Goal: Transaction & Acquisition: Purchase product/service

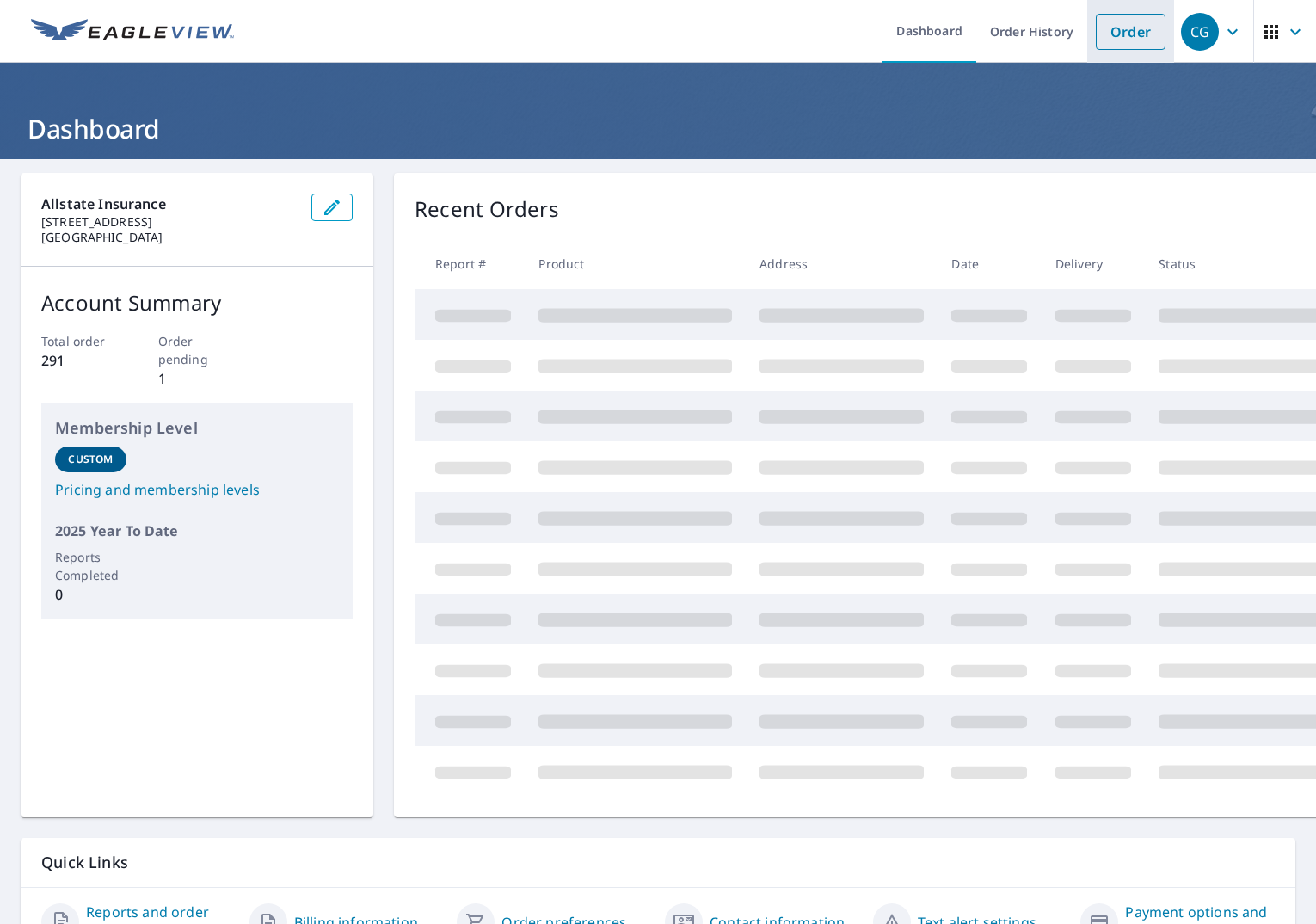
click at [1130, 49] on link "Order" at bounding box center [1130, 32] width 70 height 36
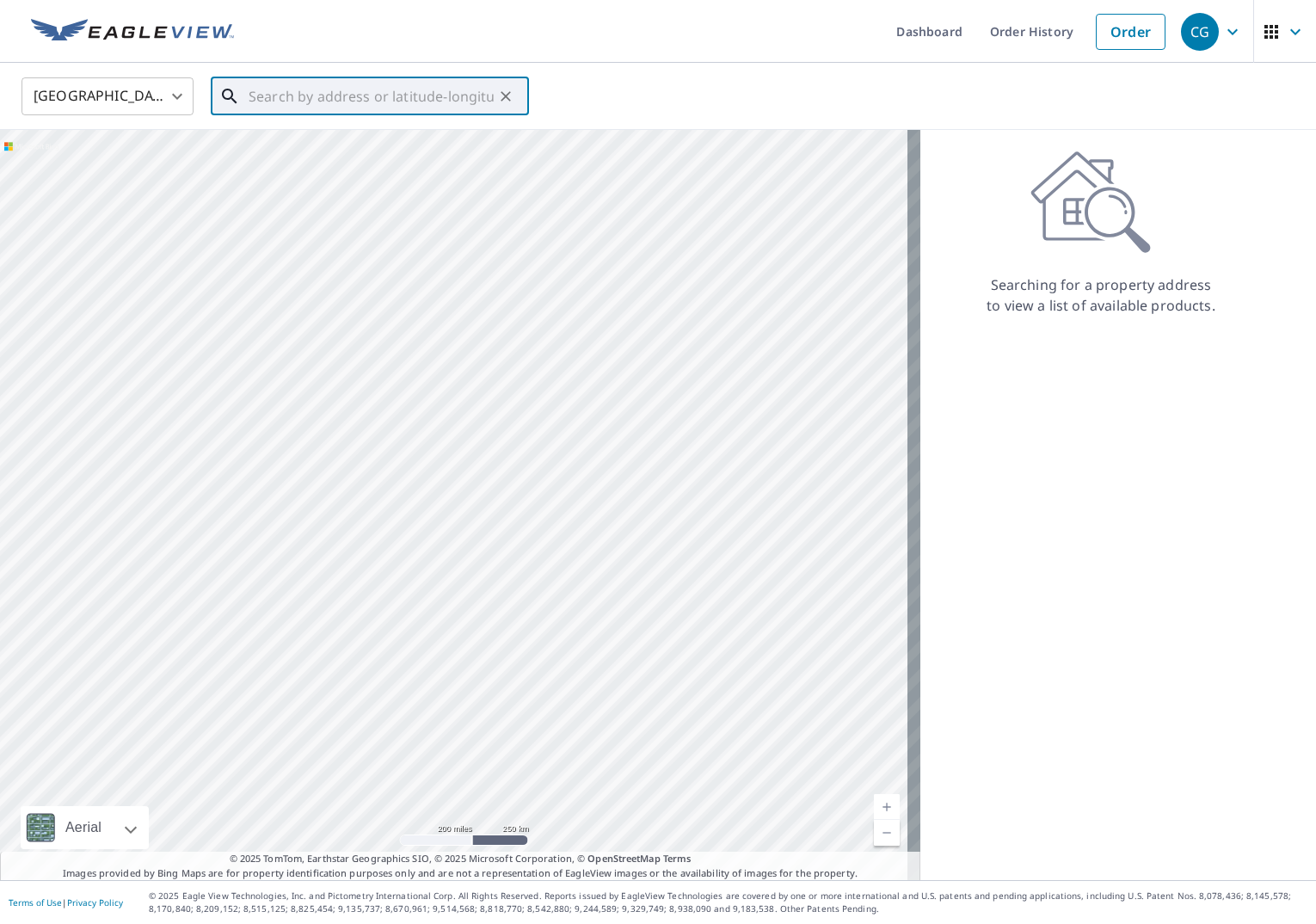
click at [392, 107] on input "text" at bounding box center [371, 96] width 246 height 48
click at [347, 164] on p "[GEOGRAPHIC_DATA], AZ 85008" at bounding box center [380, 165] width 270 height 18
type input "[STREET_ADDRESS][US_STATE]"
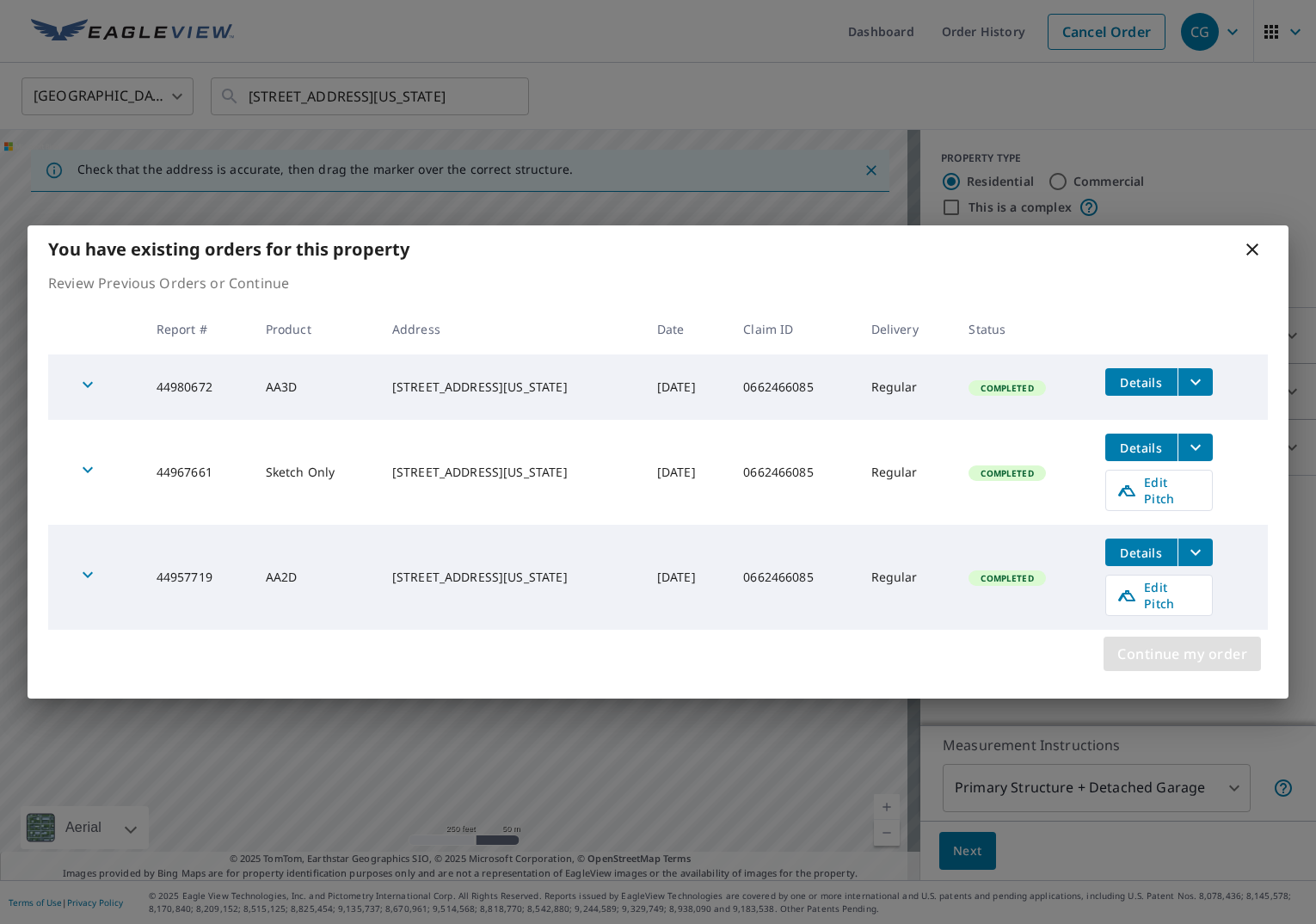
click at [1186, 645] on span "Continue my order" at bounding box center [1182, 653] width 130 height 24
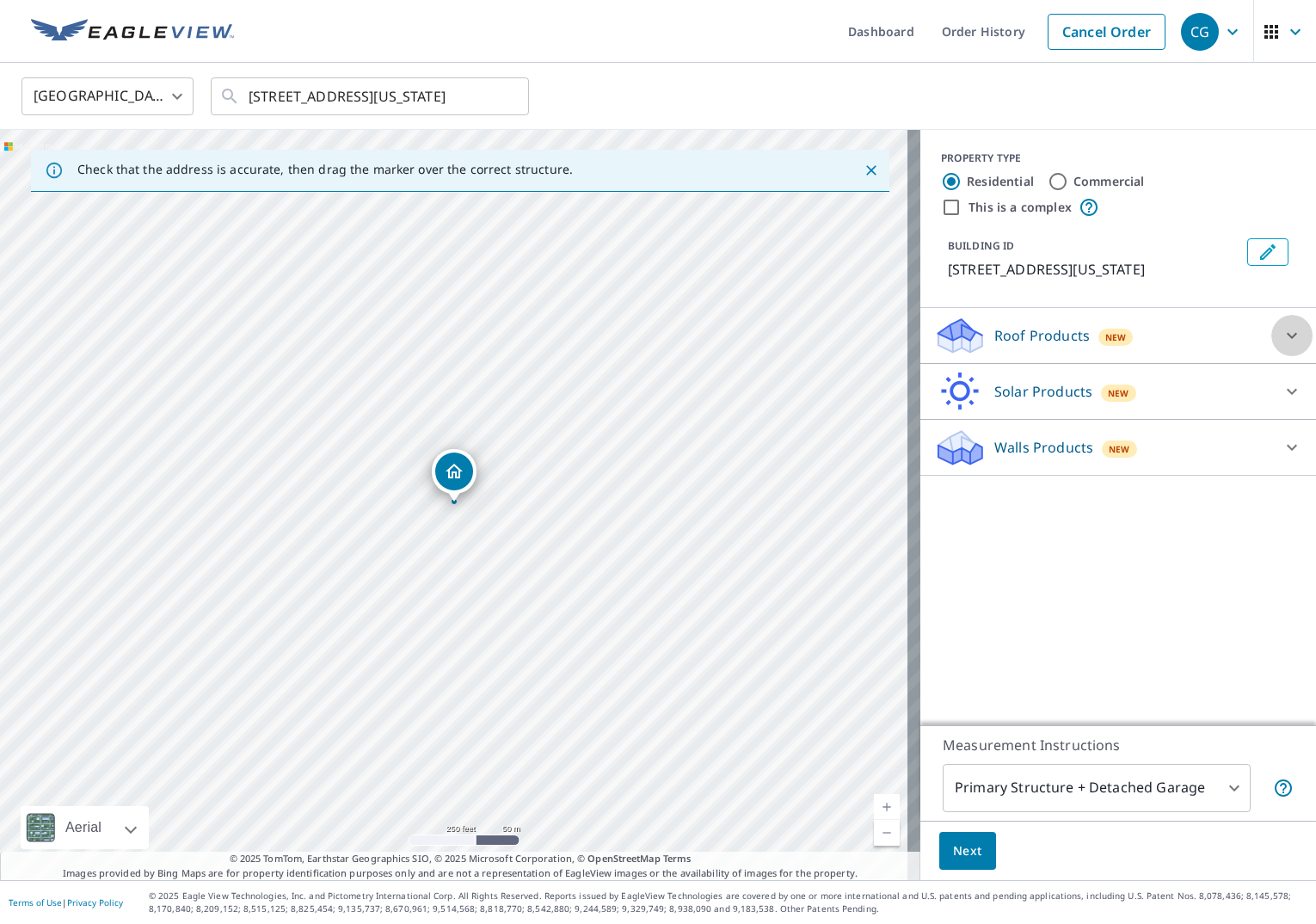
click at [1289, 336] on icon at bounding box center [1291, 334] width 20 height 20
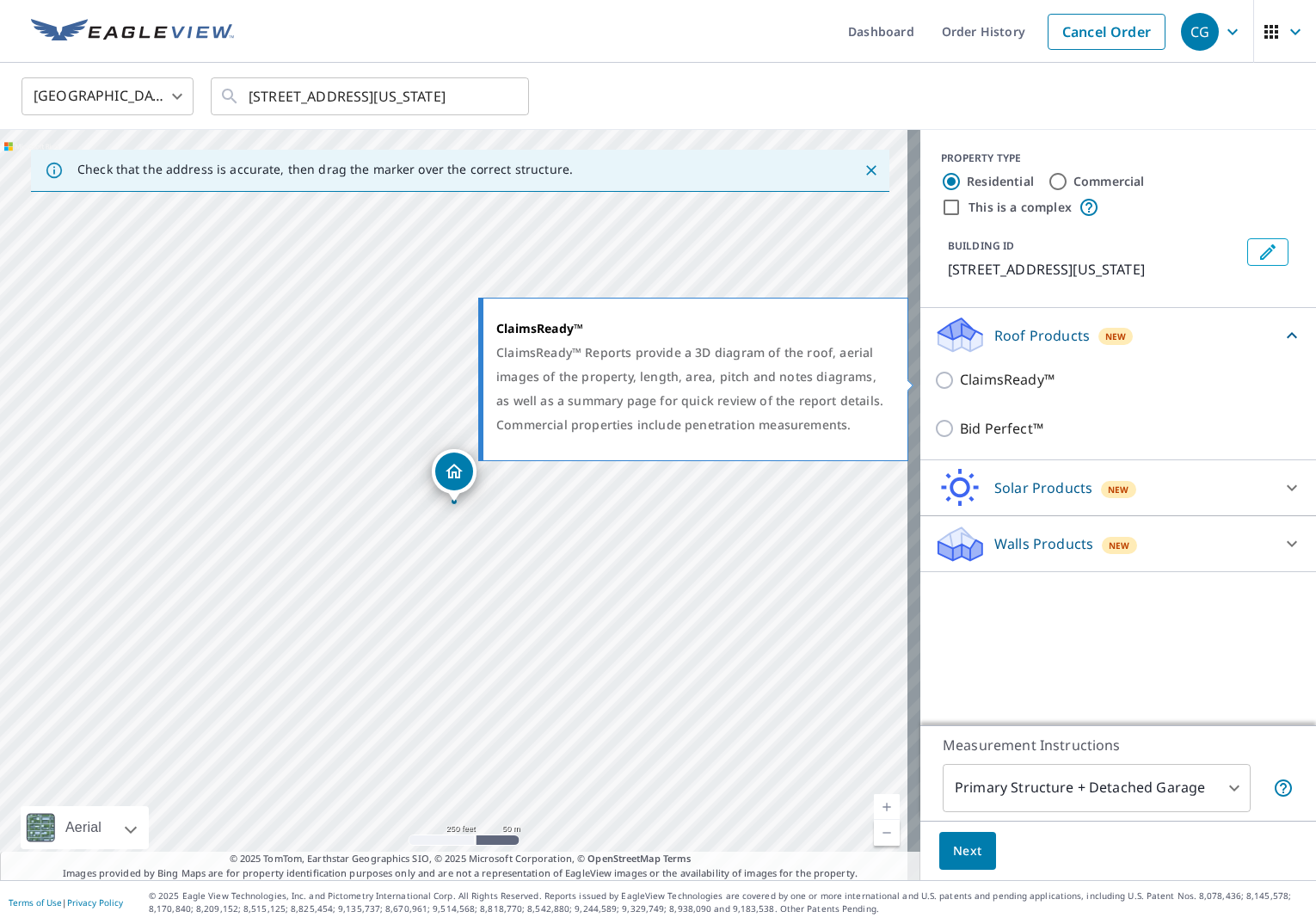
click at [934, 385] on input "ClaimsReady™" at bounding box center [946, 379] width 26 height 20
checkbox input "true"
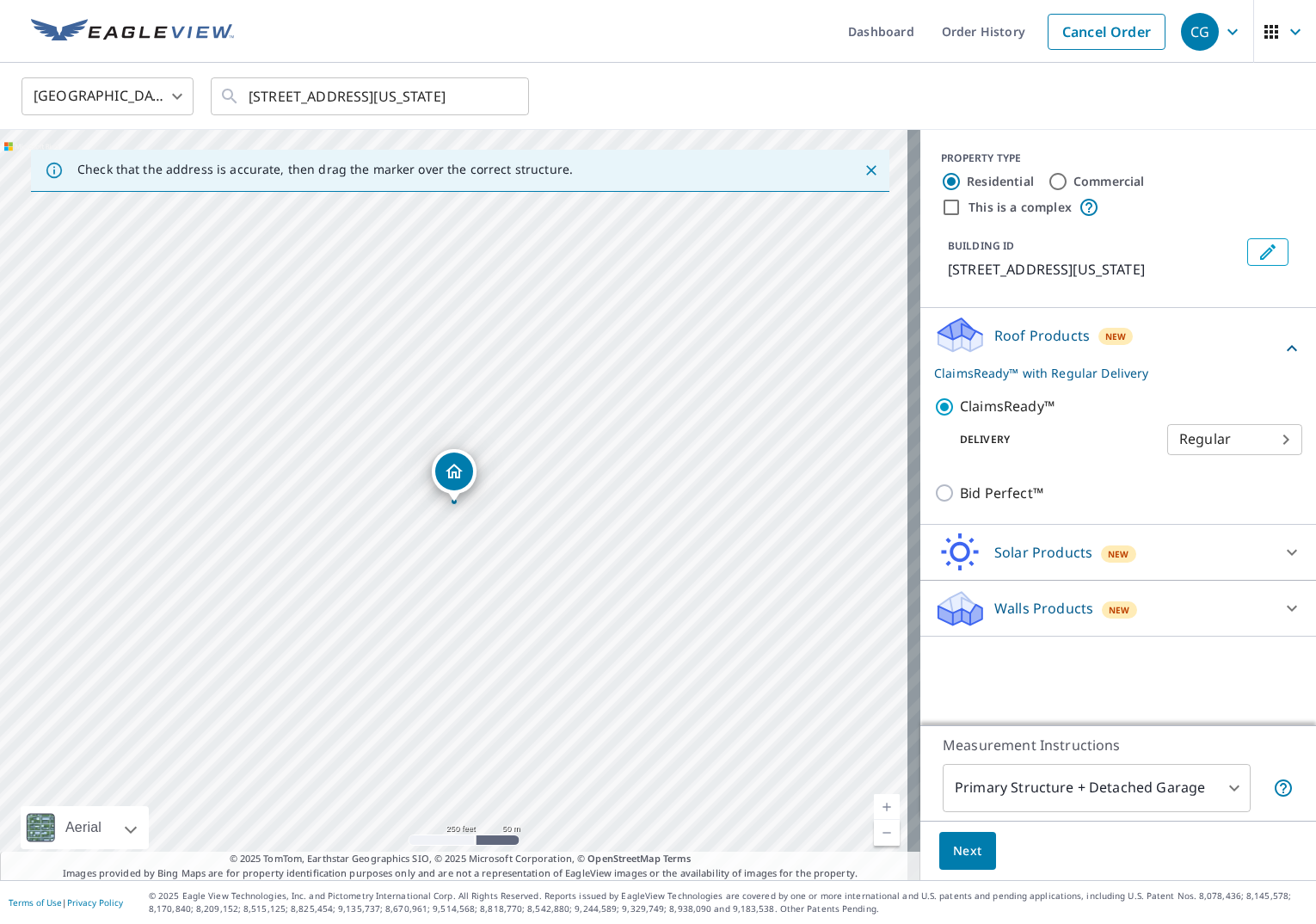
click at [959, 851] on span "Next" at bounding box center [967, 851] width 29 height 21
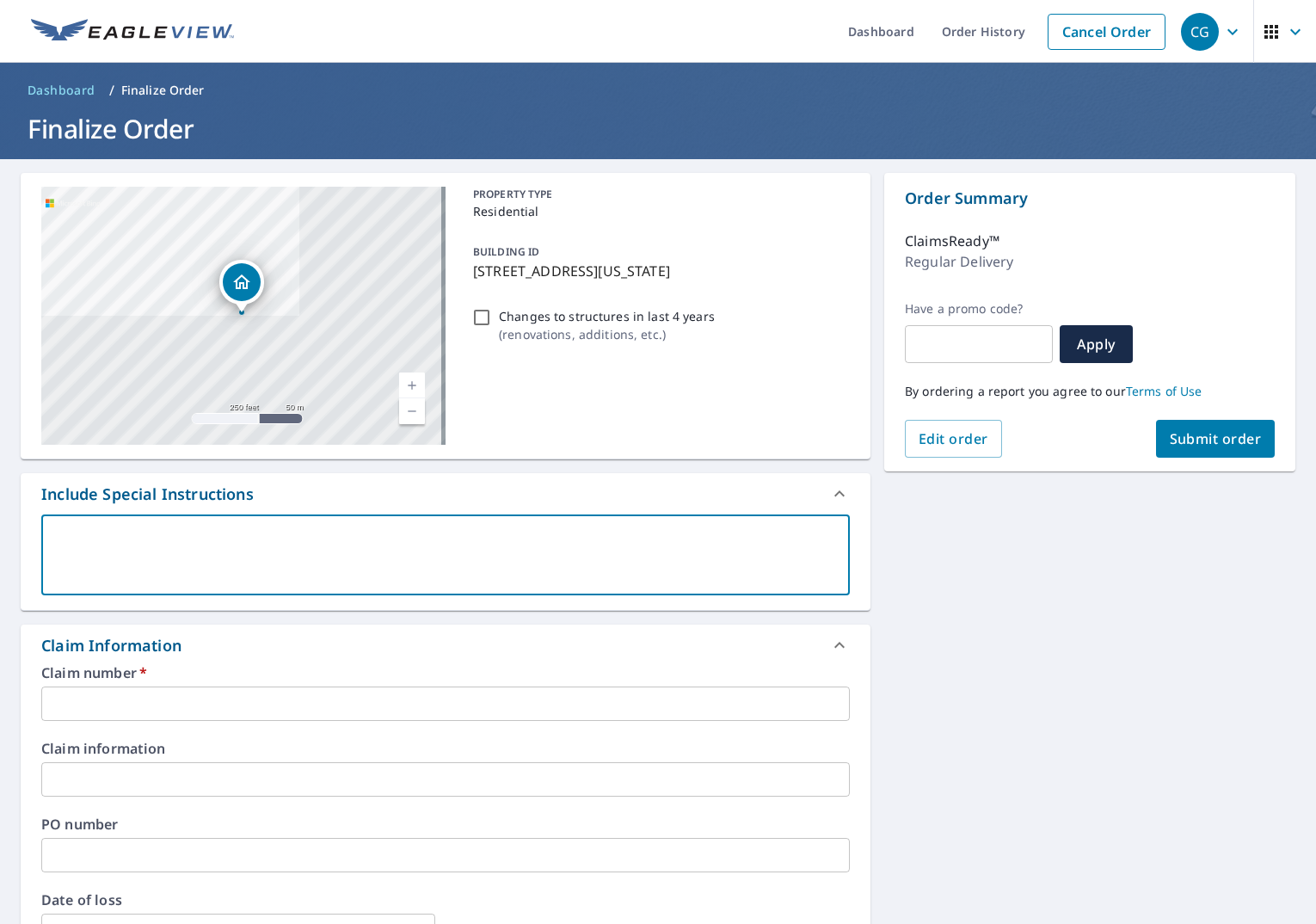
click at [349, 551] on textarea at bounding box center [445, 555] width 784 height 49
type textarea "I"
type textarea "x"
type textarea "In"
type textarea "x"
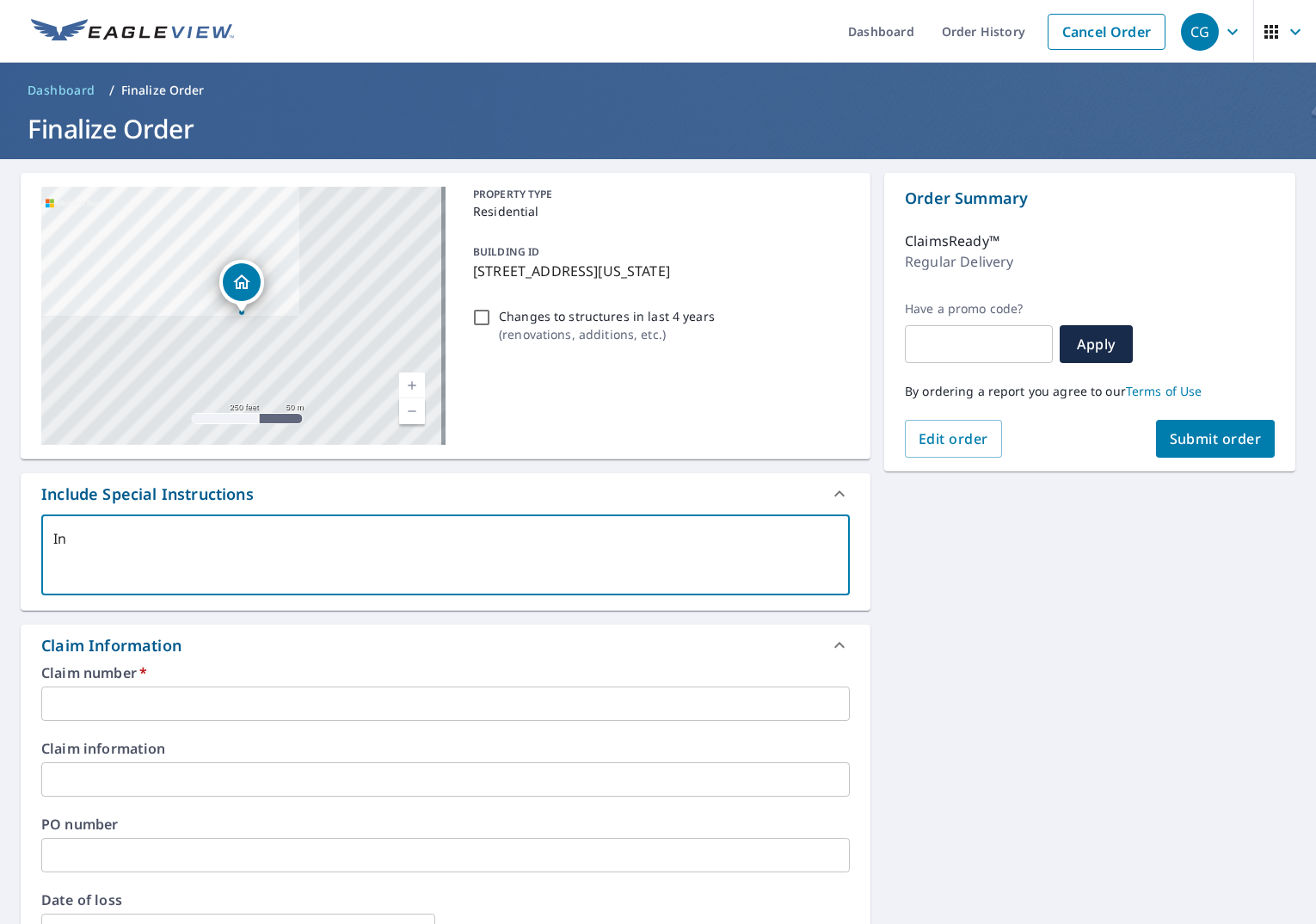
type textarea "In"
type textarea "x"
type textarea "In P"
type textarea "x"
type textarea "In PD"
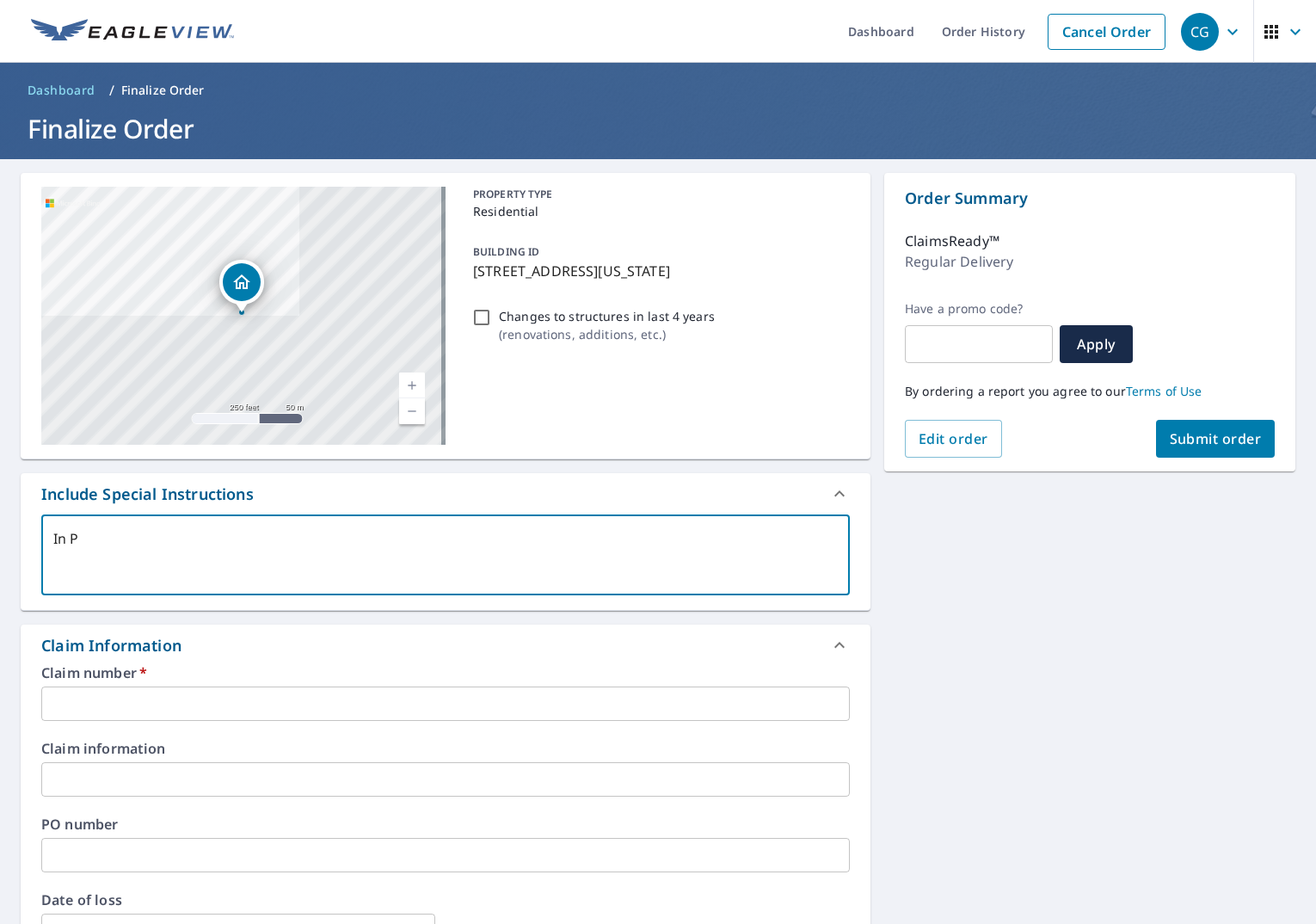
type textarea "x"
type textarea "In PDF"
type textarea "x"
type textarea "In PDF"
type textarea "x"
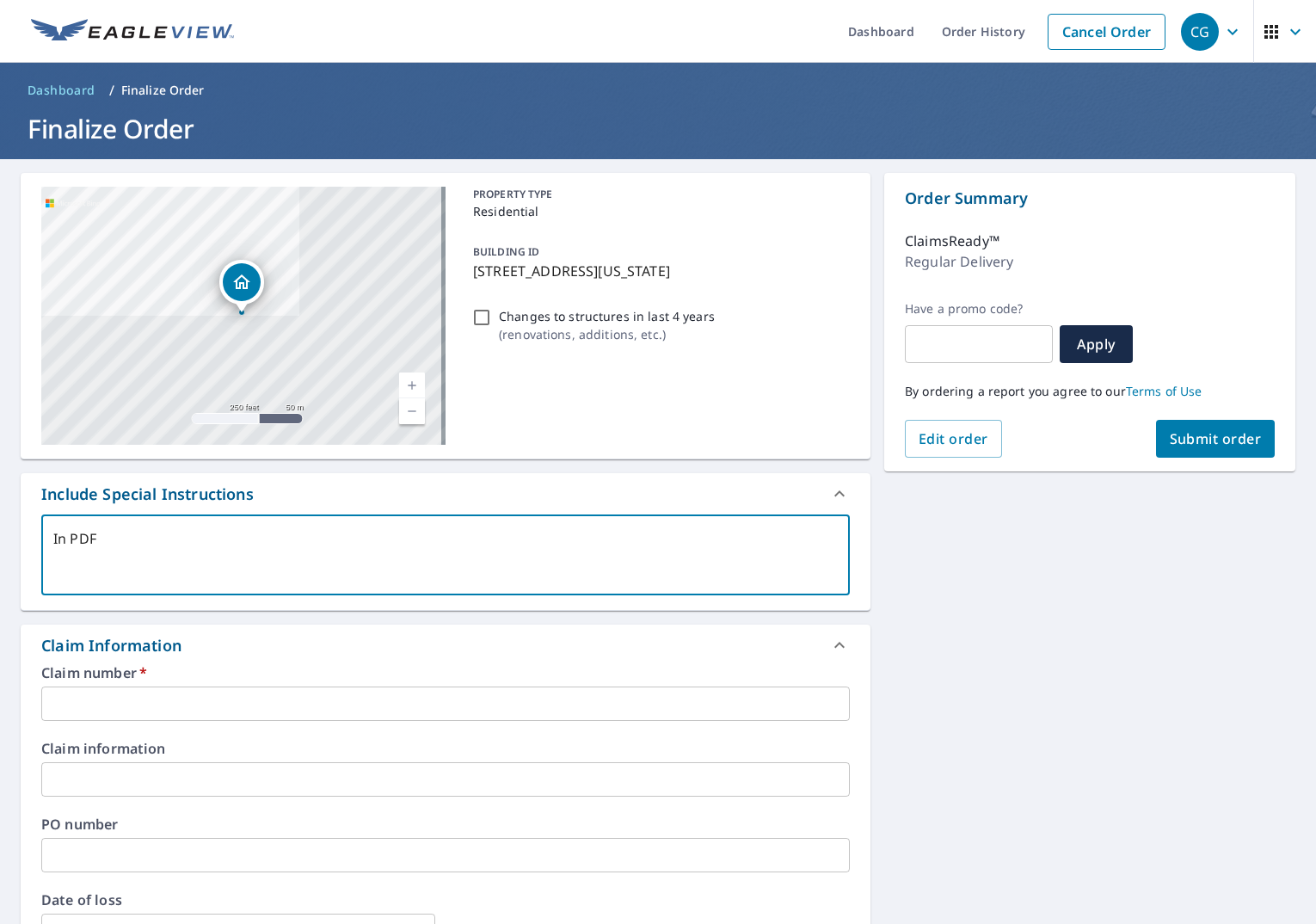
type textarea "In PDF F"
type textarea "x"
type textarea "In PDF Fo"
type textarea "x"
type textarea "In PDF For"
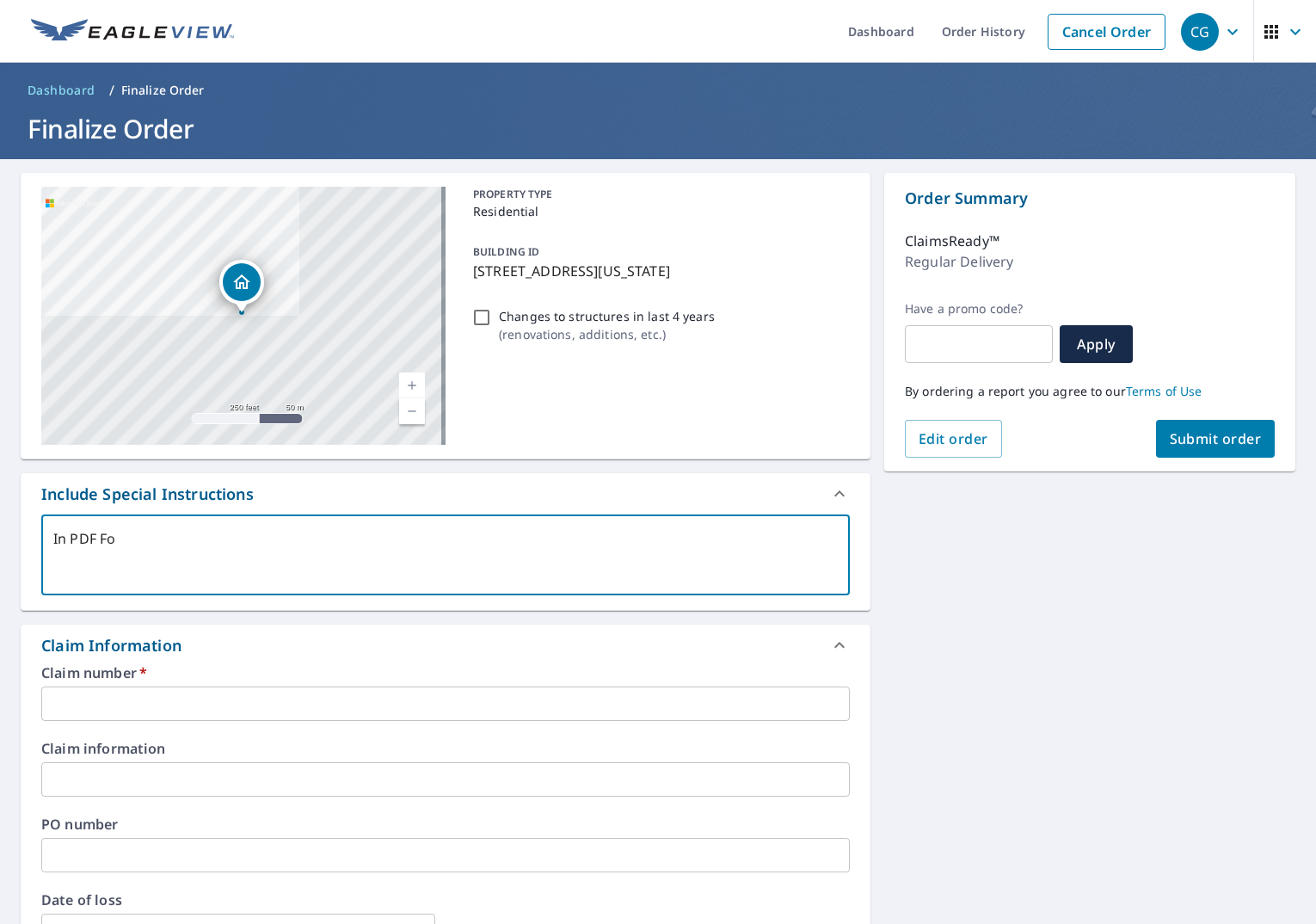
type textarea "x"
type textarea "In PDF Form"
type textarea "x"
type textarea "In PDF Form"
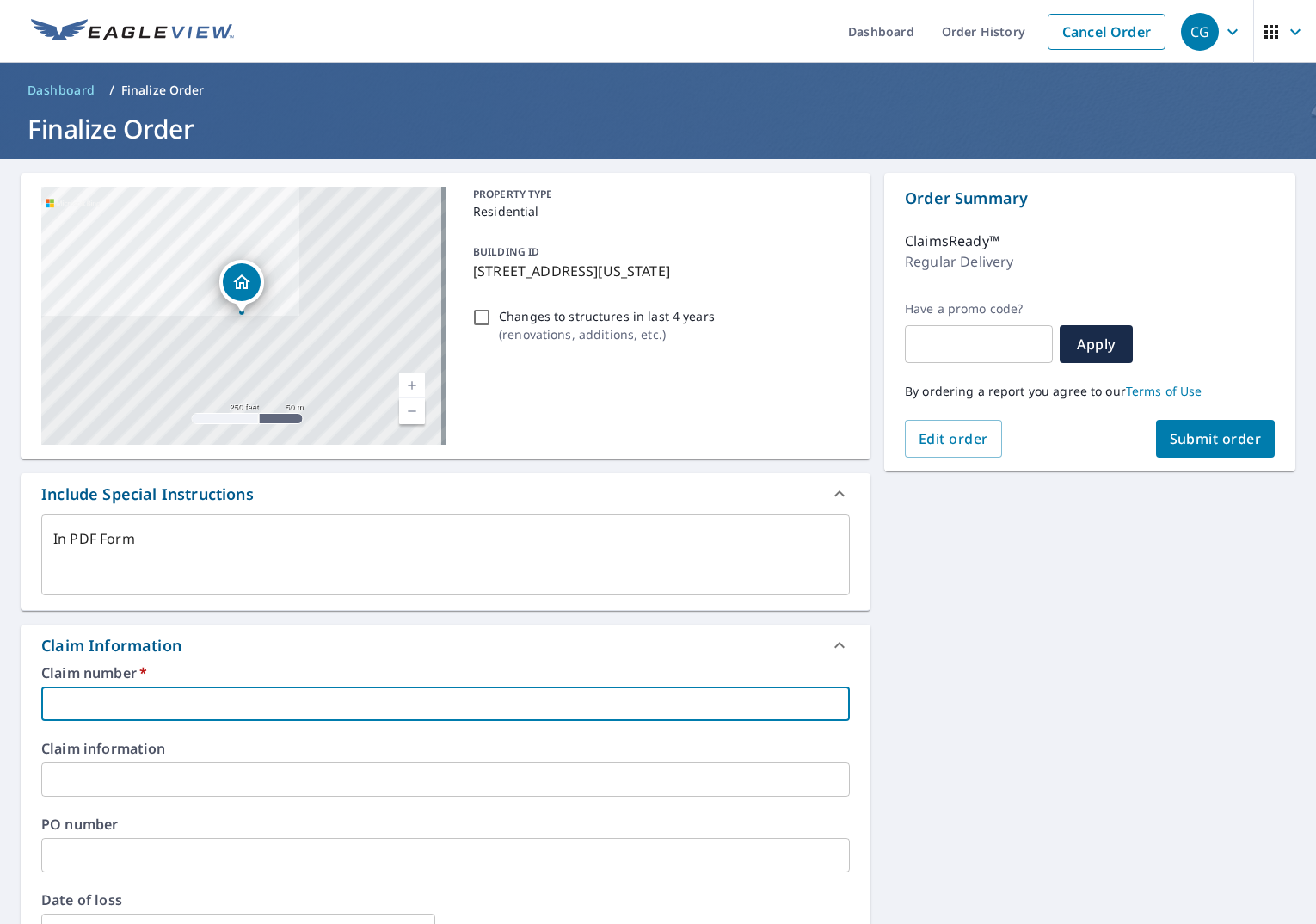
click at [326, 700] on input "text" at bounding box center [445, 703] width 809 height 34
type textarea "x"
type input "0"
type textarea "x"
type input "08"
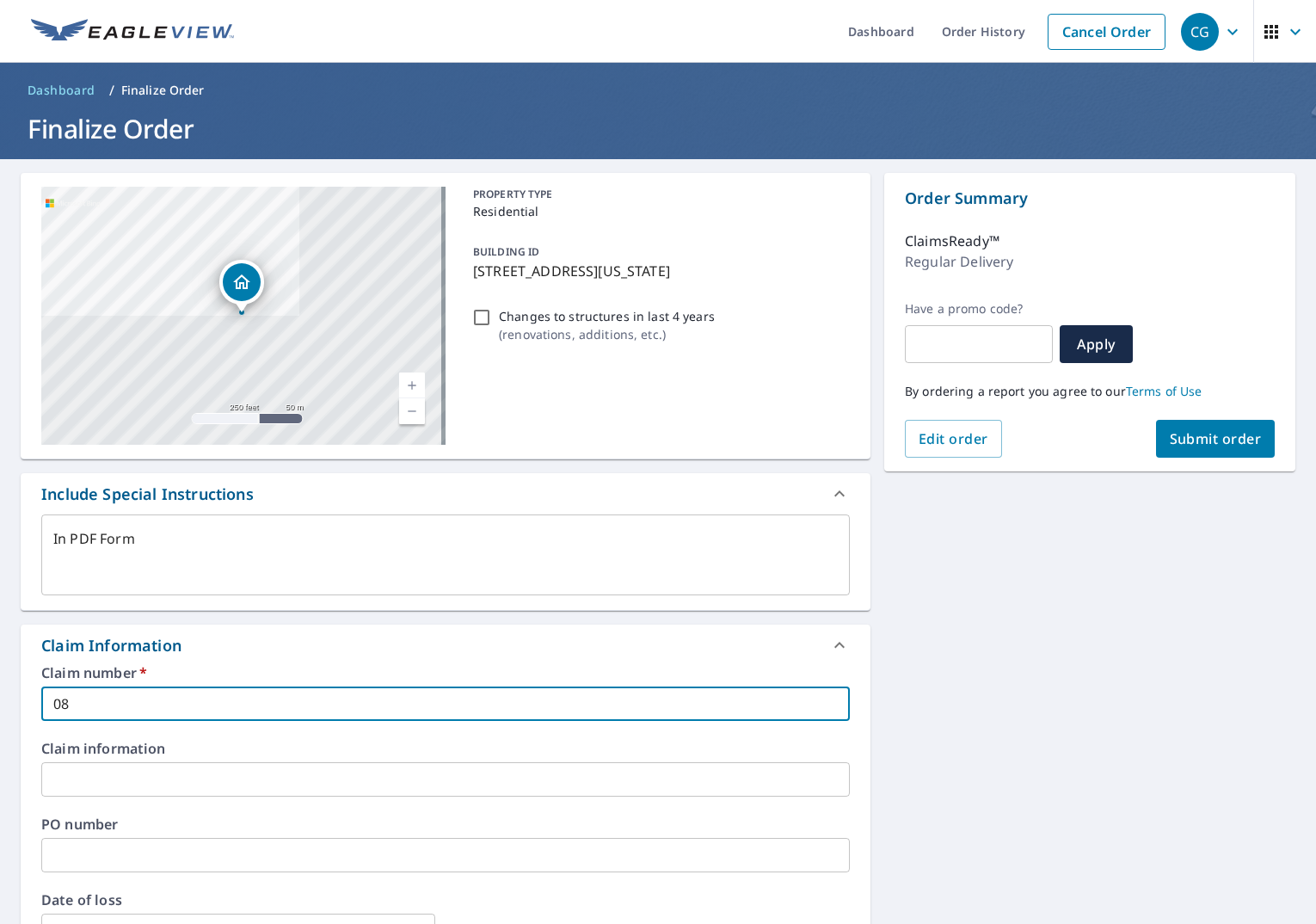
type textarea "x"
type input "080"
type textarea "x"
type input "0807"
type textarea "x"
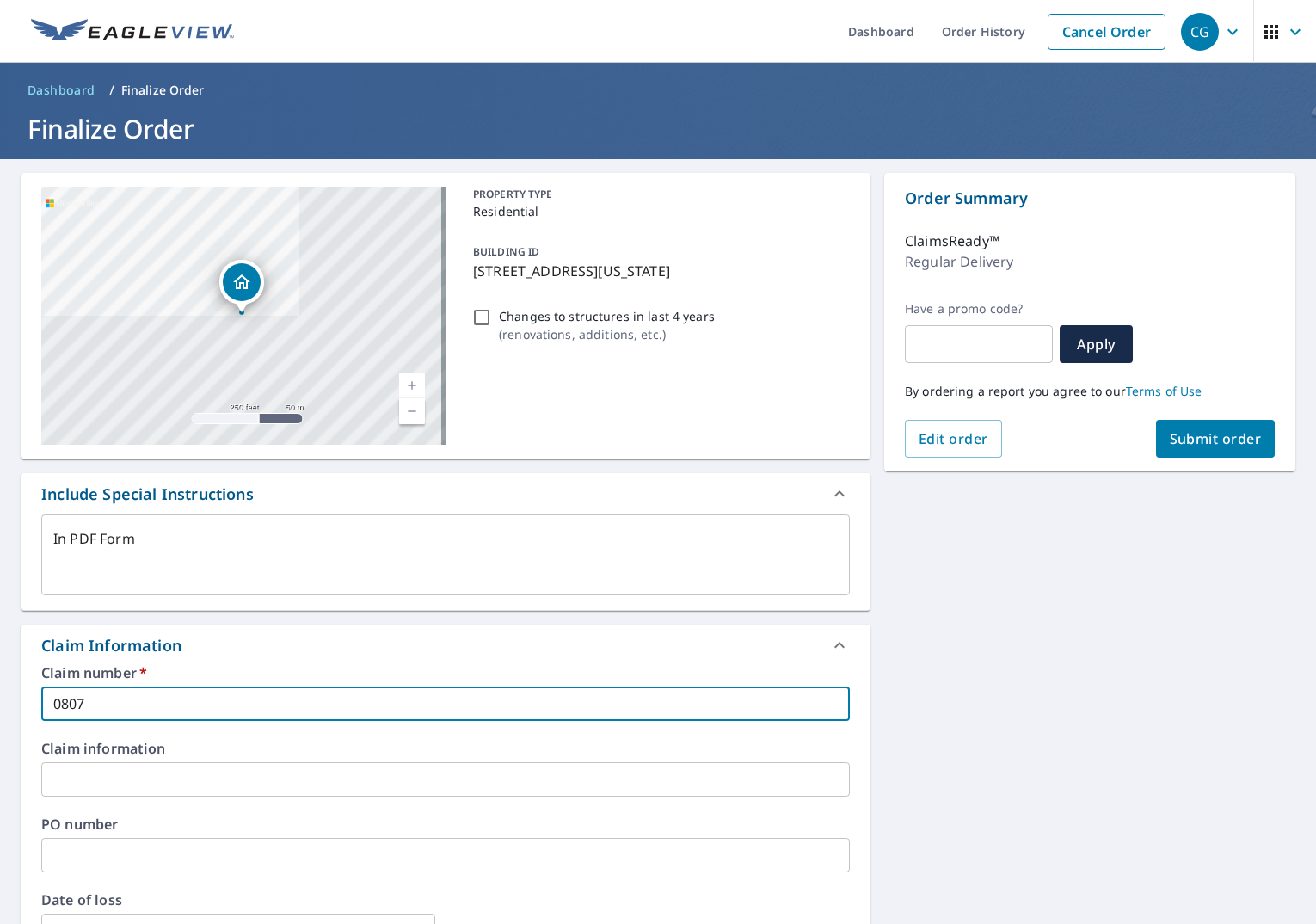
type input "08072"
type textarea "x"
type input "080724"
type textarea "x"
type input "0807247"
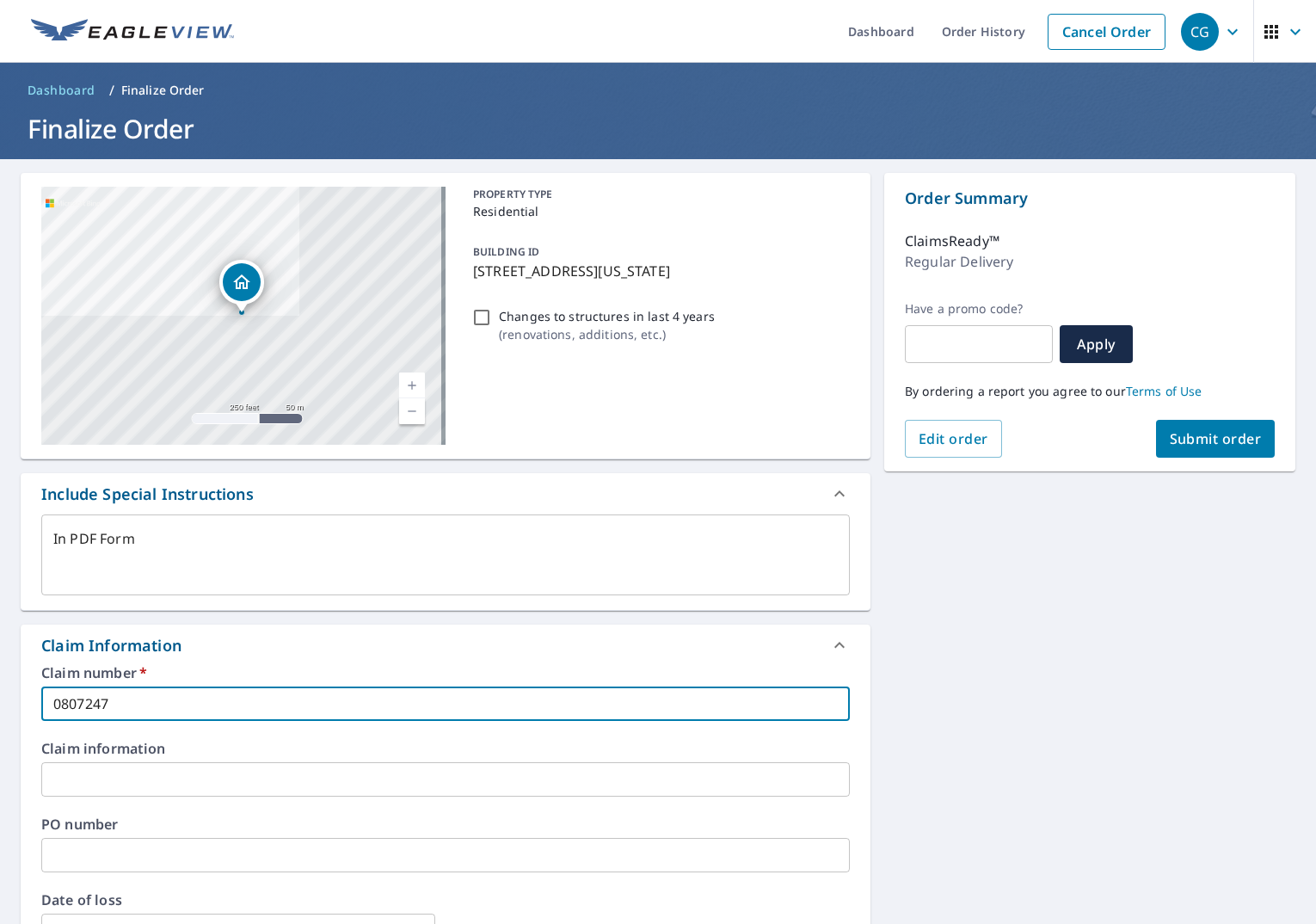
type textarea "x"
type input "08072470"
type textarea "x"
type input "080724704"
type textarea "x"
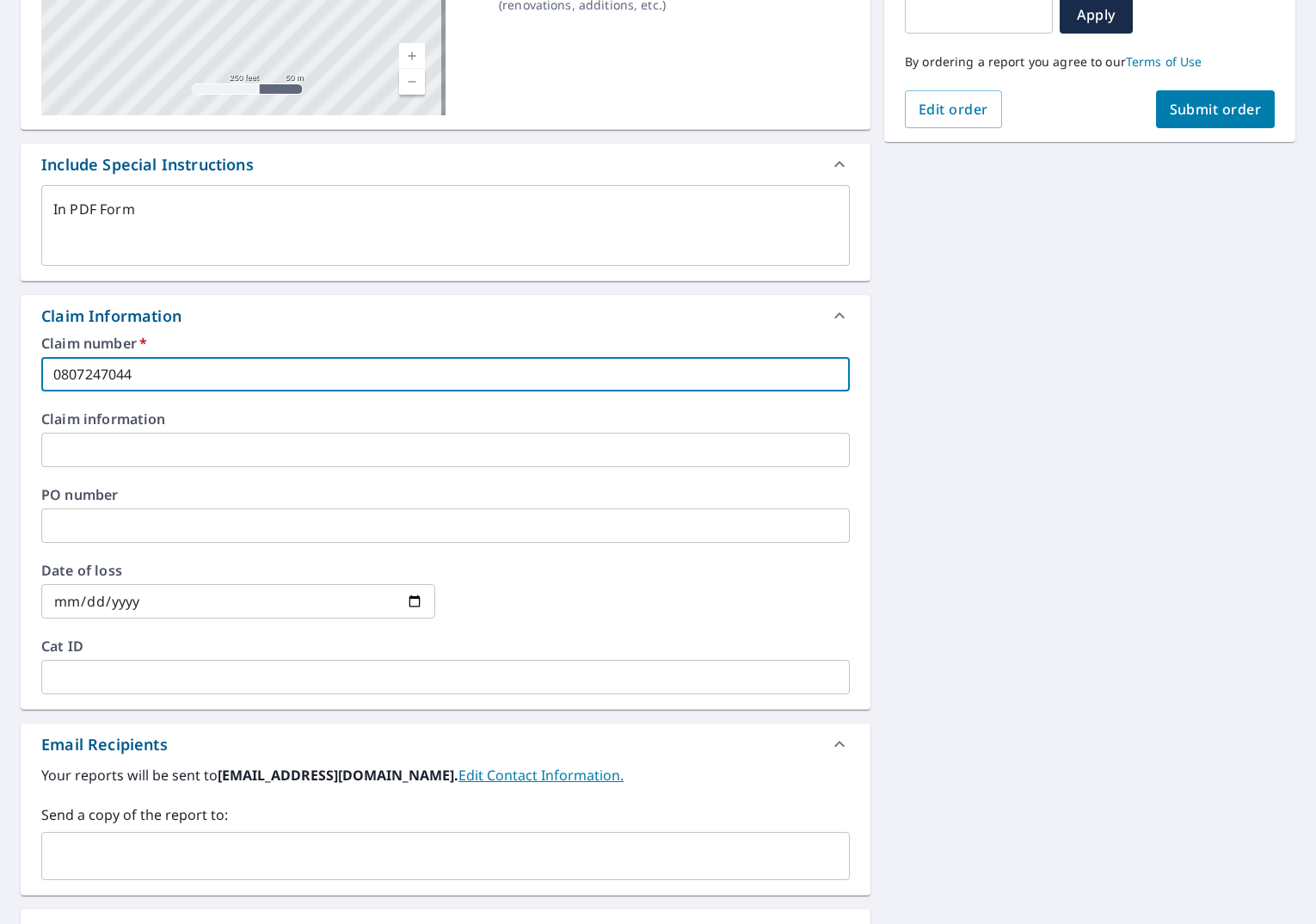
scroll to position [344, 0]
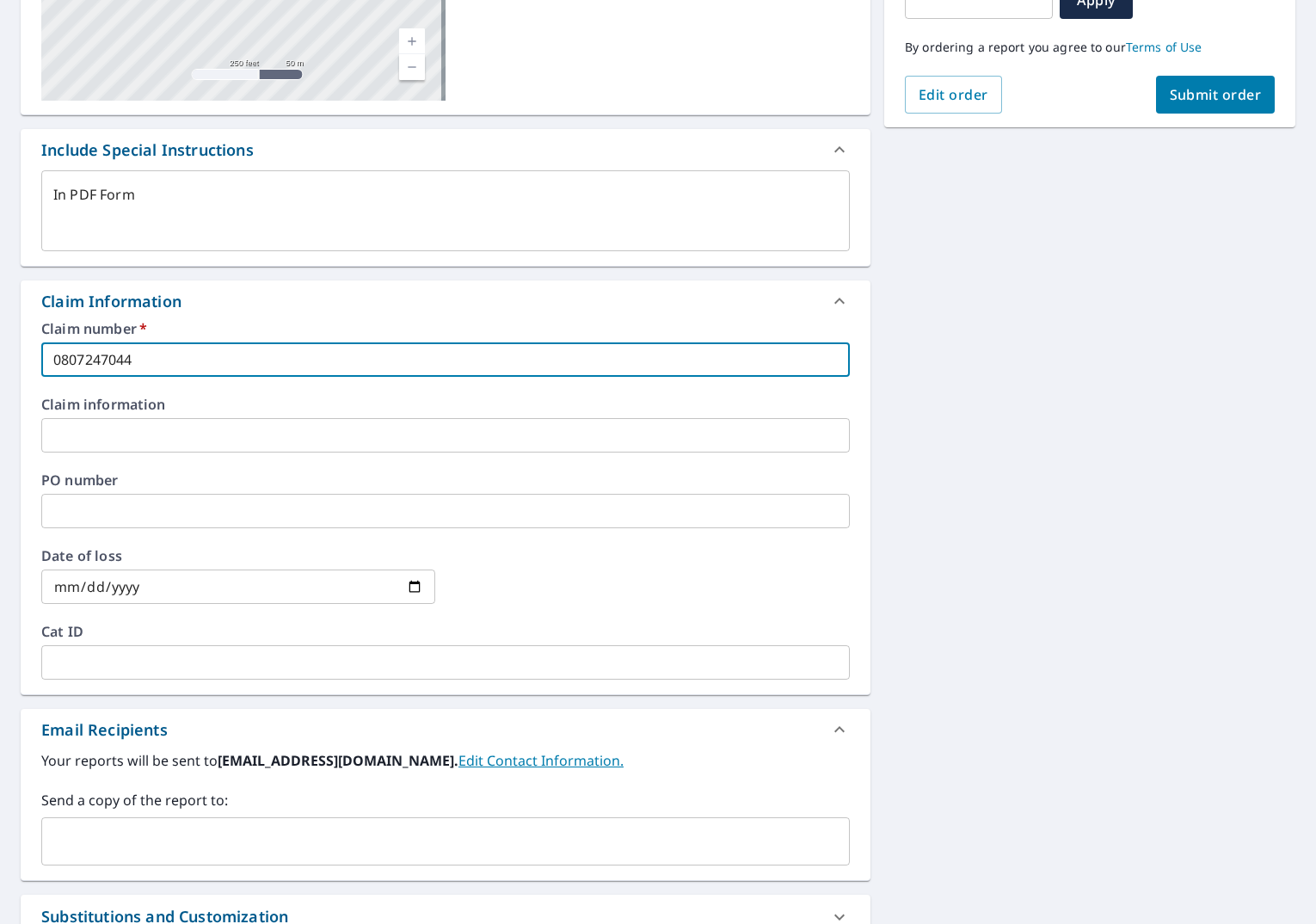
type input "0807247044"
click at [208, 583] on input "date" at bounding box center [239, 586] width 394 height 34
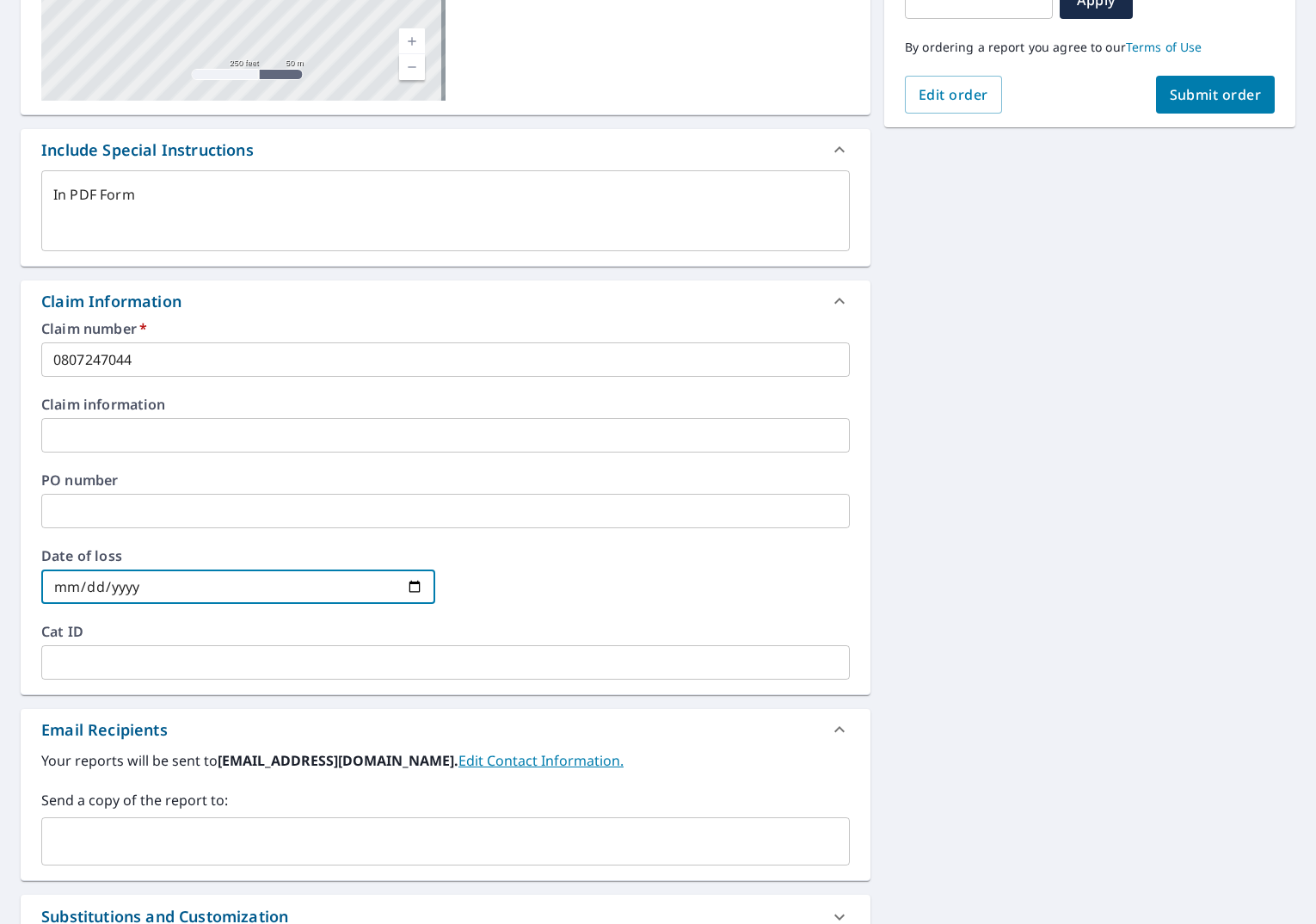
type input "0002-09-27"
type textarea "x"
type input "0020-09-27"
type textarea "x"
type input "0202-09-27"
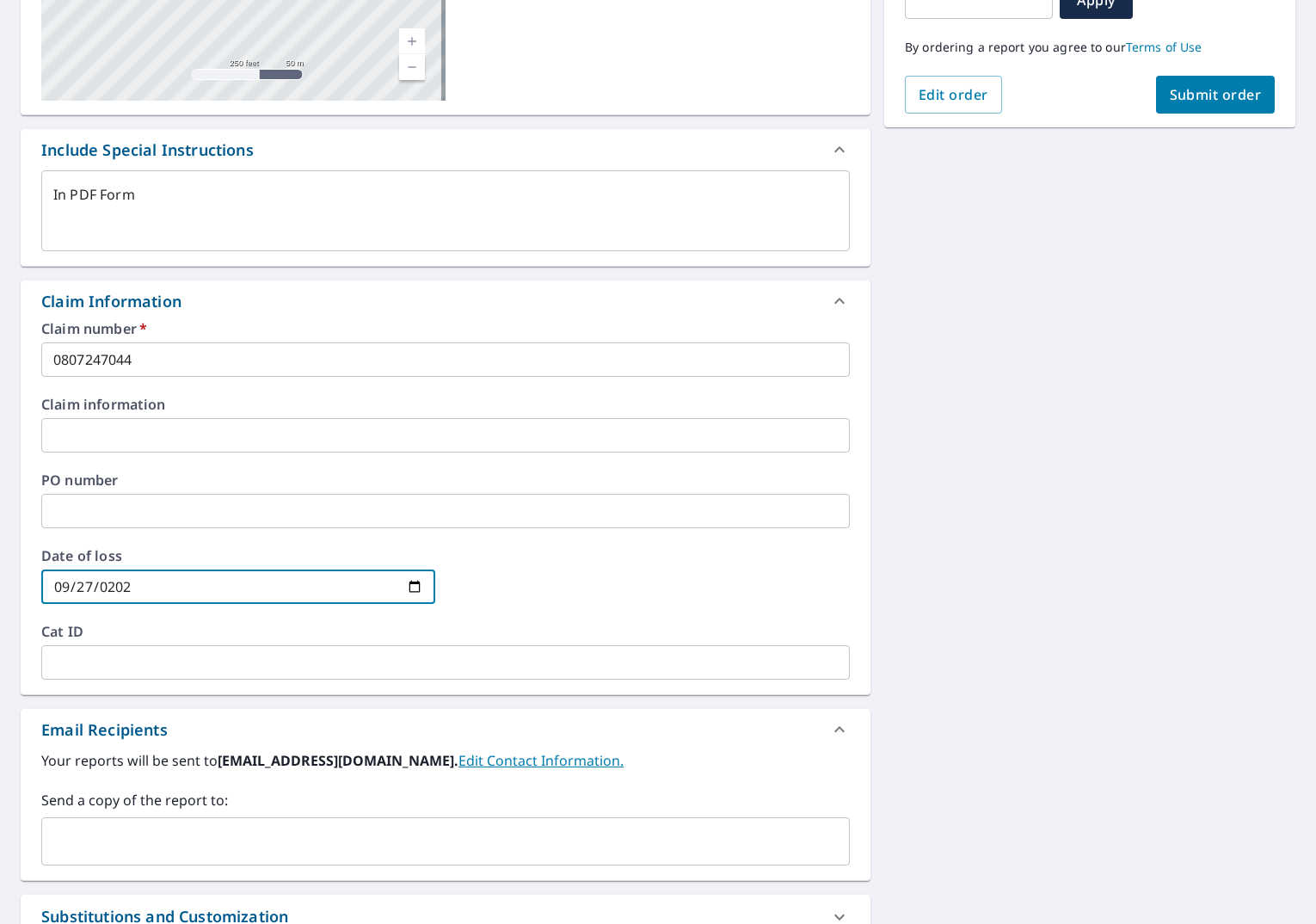
type textarea "x"
type input "[DATE]"
type textarea "x"
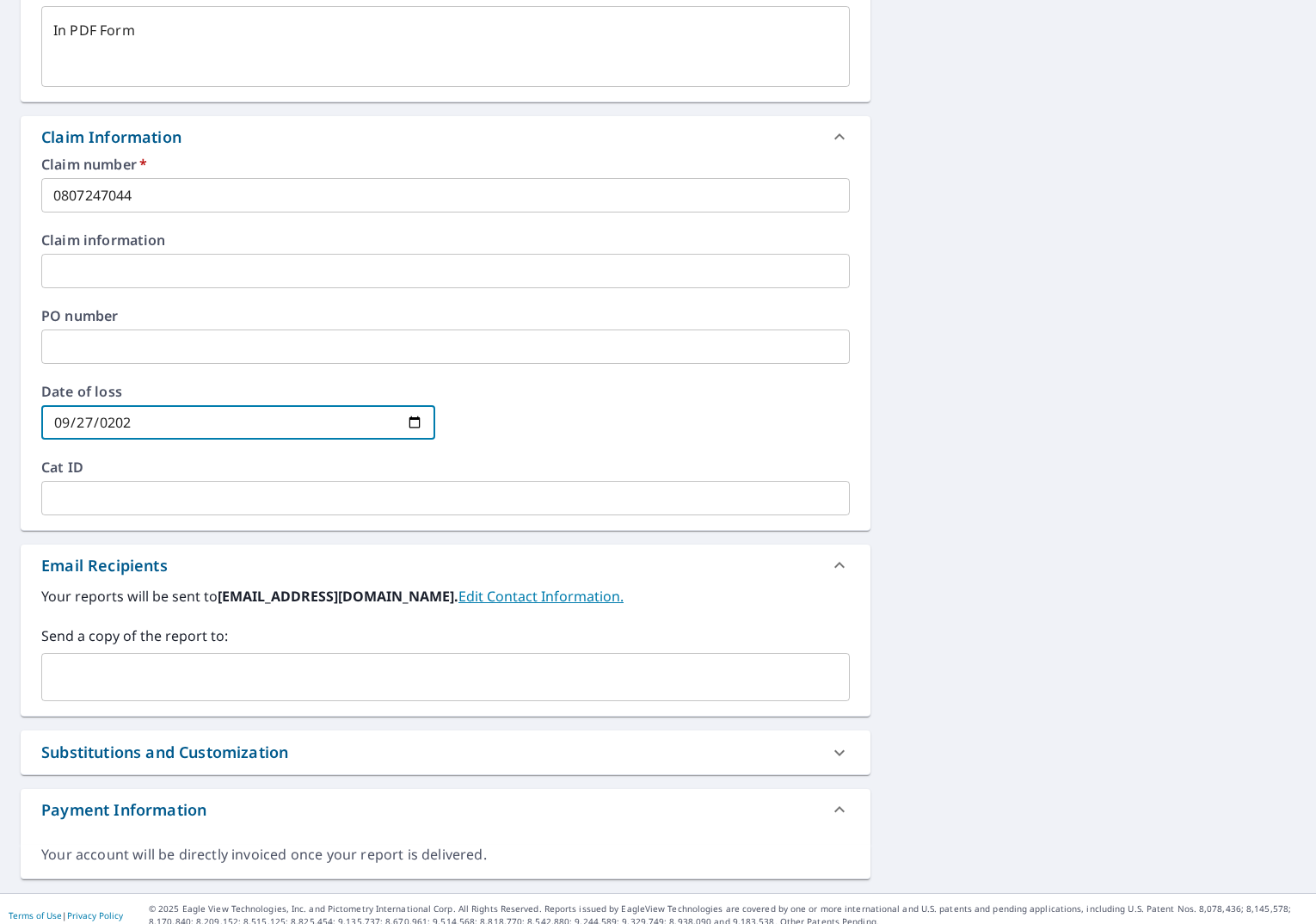
scroll to position [516, 0]
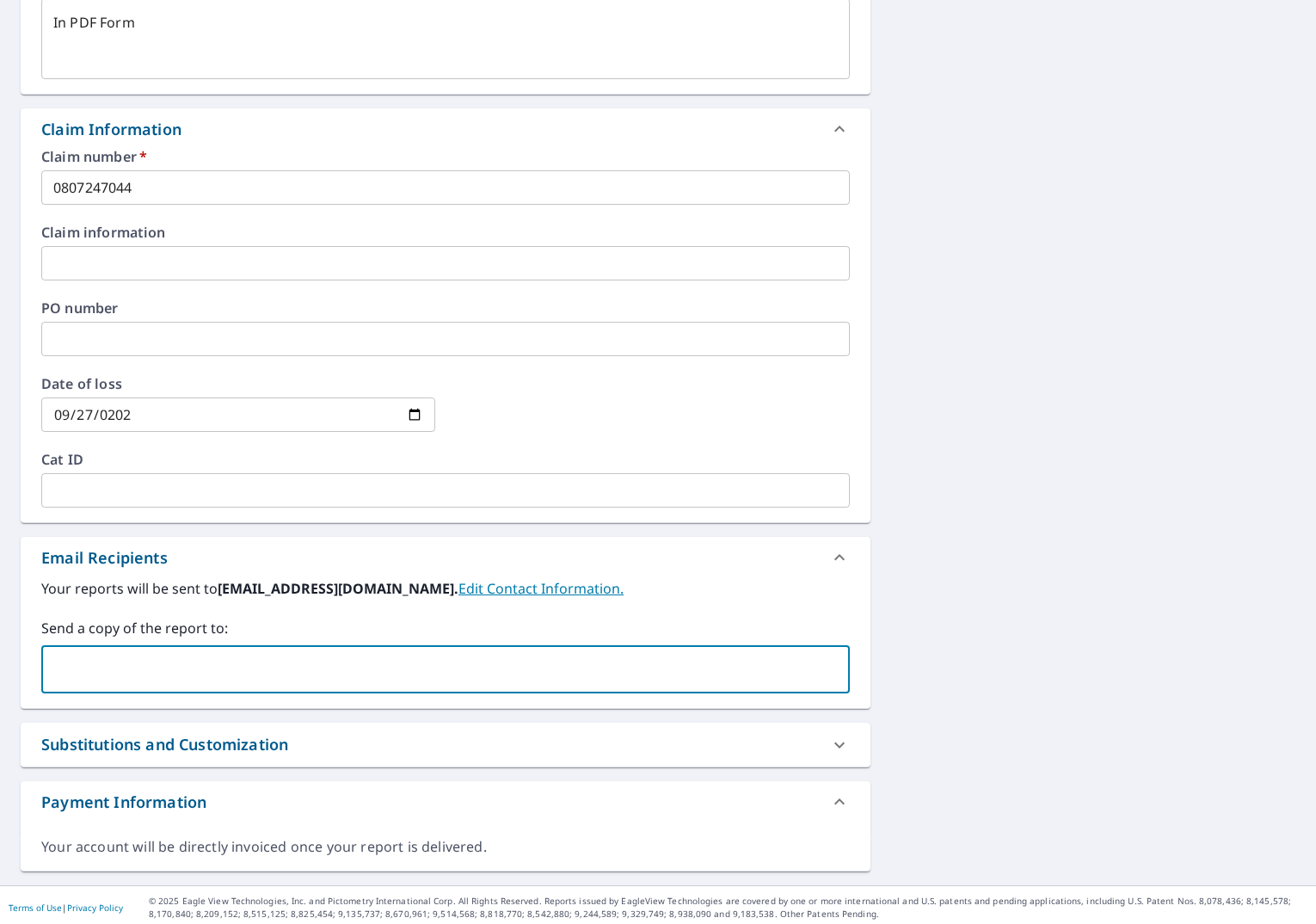
click at [349, 678] on input "text" at bounding box center [433, 669] width 768 height 33
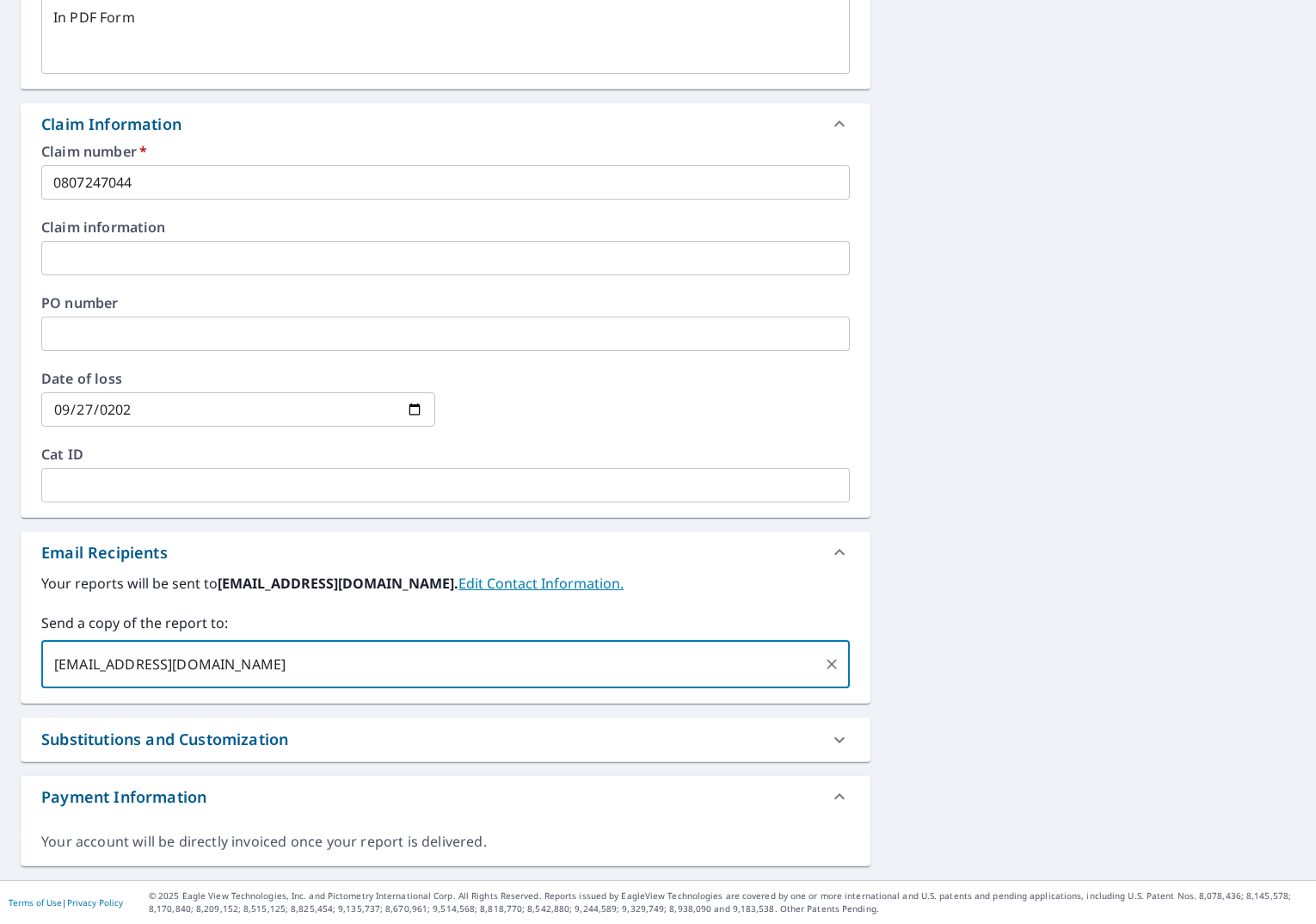
scroll to position [92, 0]
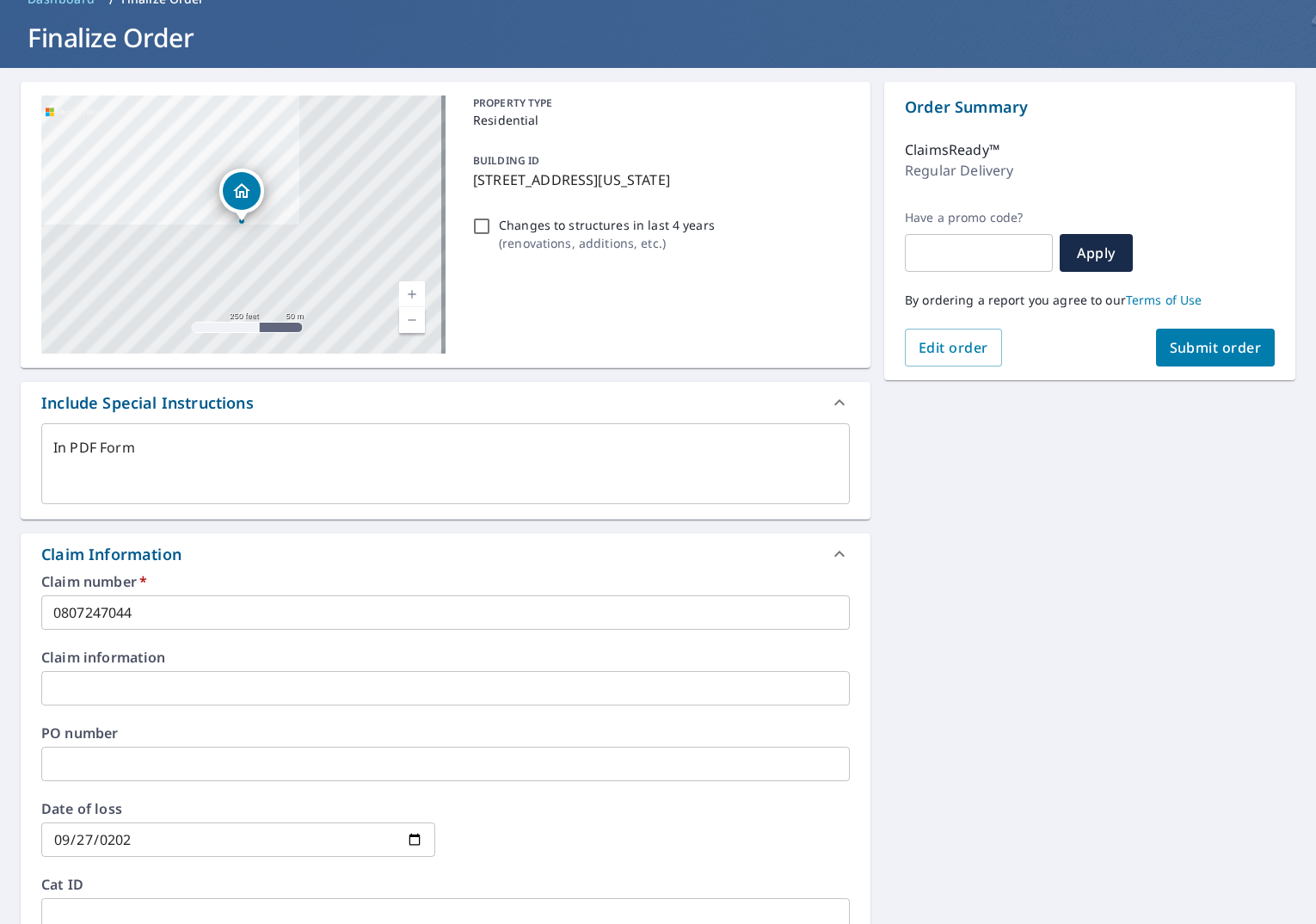
type input "[EMAIL_ADDRESS][DOMAIN_NAME]"
type textarea "x"
click at [1182, 352] on span "Submit order" at bounding box center [1216, 347] width 92 height 18
type textarea "x"
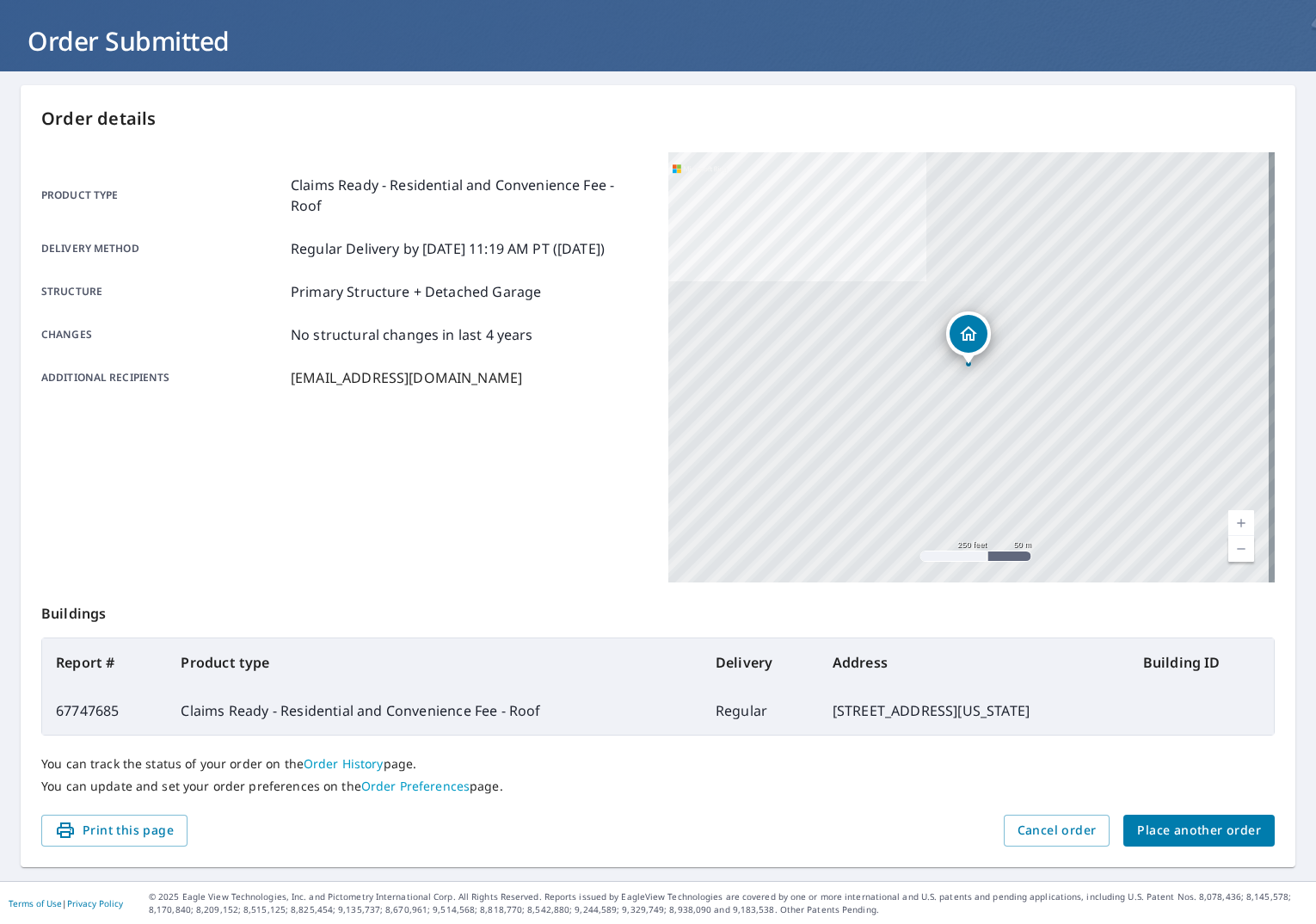
scroll to position [88, 0]
